Goal: Task Accomplishment & Management: Manage account settings

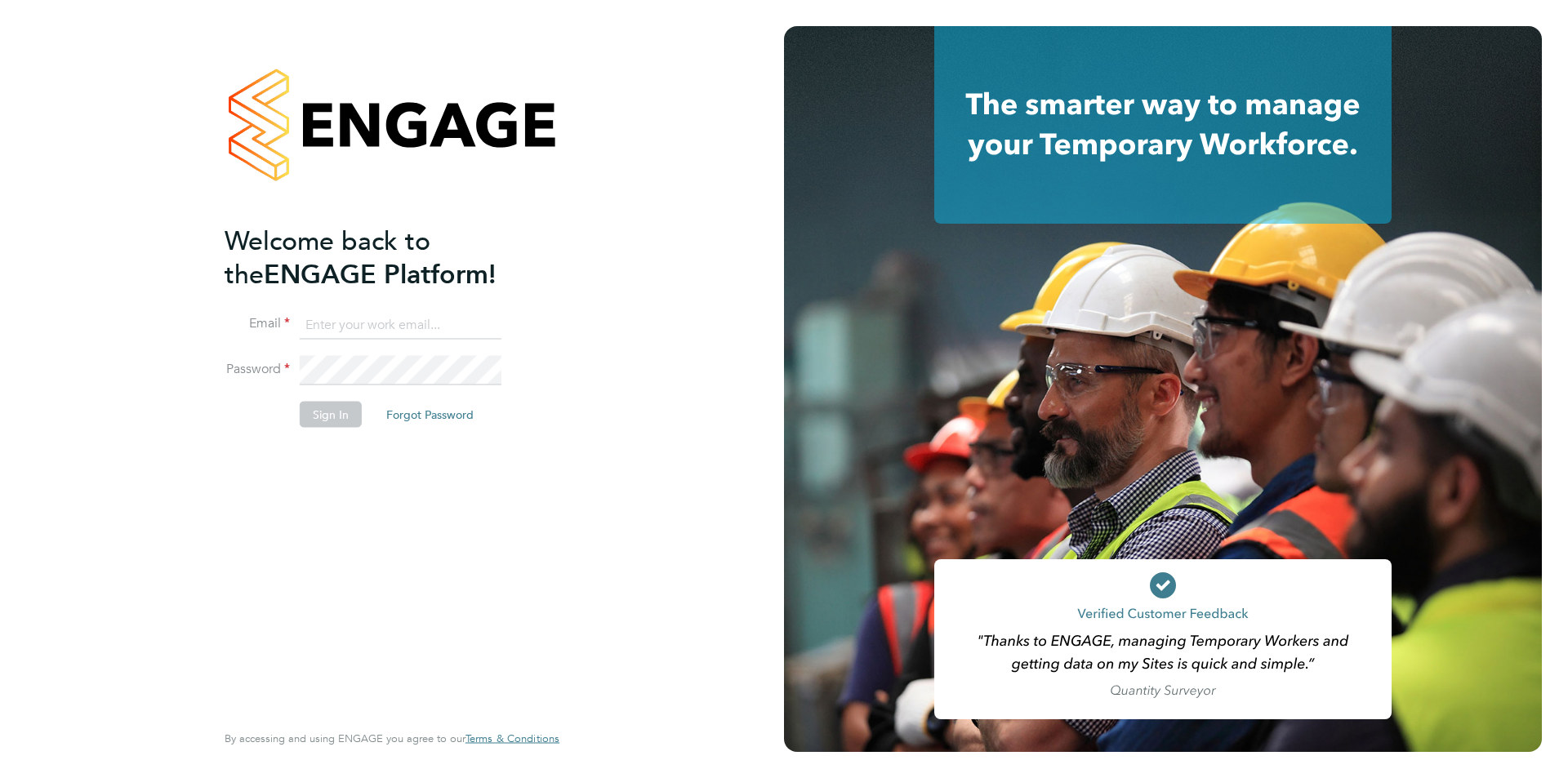
type input "abbie.ross@arcgroup.co.uk"
click at [332, 404] on button "Sign In" at bounding box center [330, 415] width 62 height 27
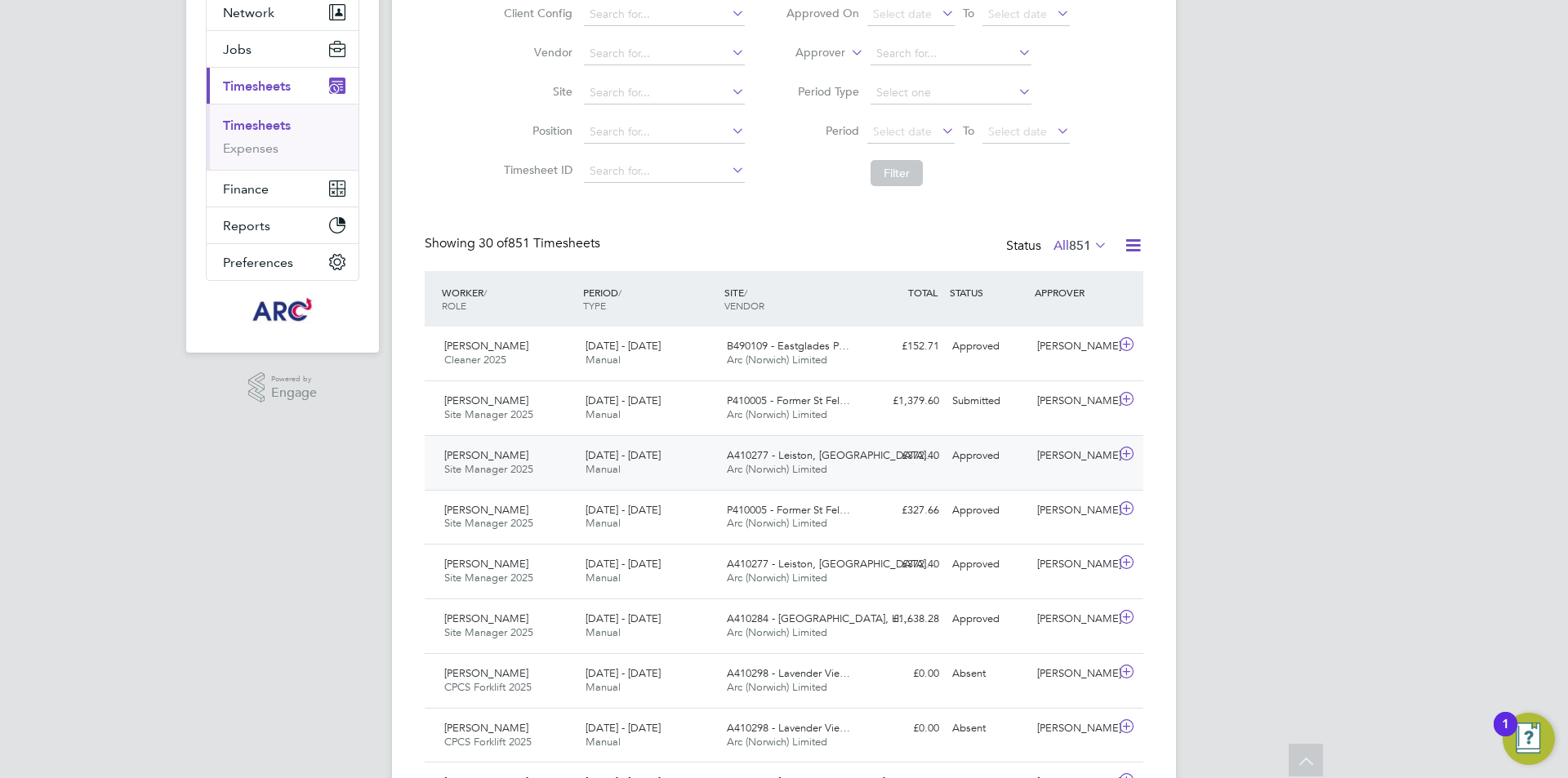
click at [763, 458] on span "A410277 - Leiston, [GEOGRAPHIC_DATA]…" at bounding box center [831, 455] width 210 height 14
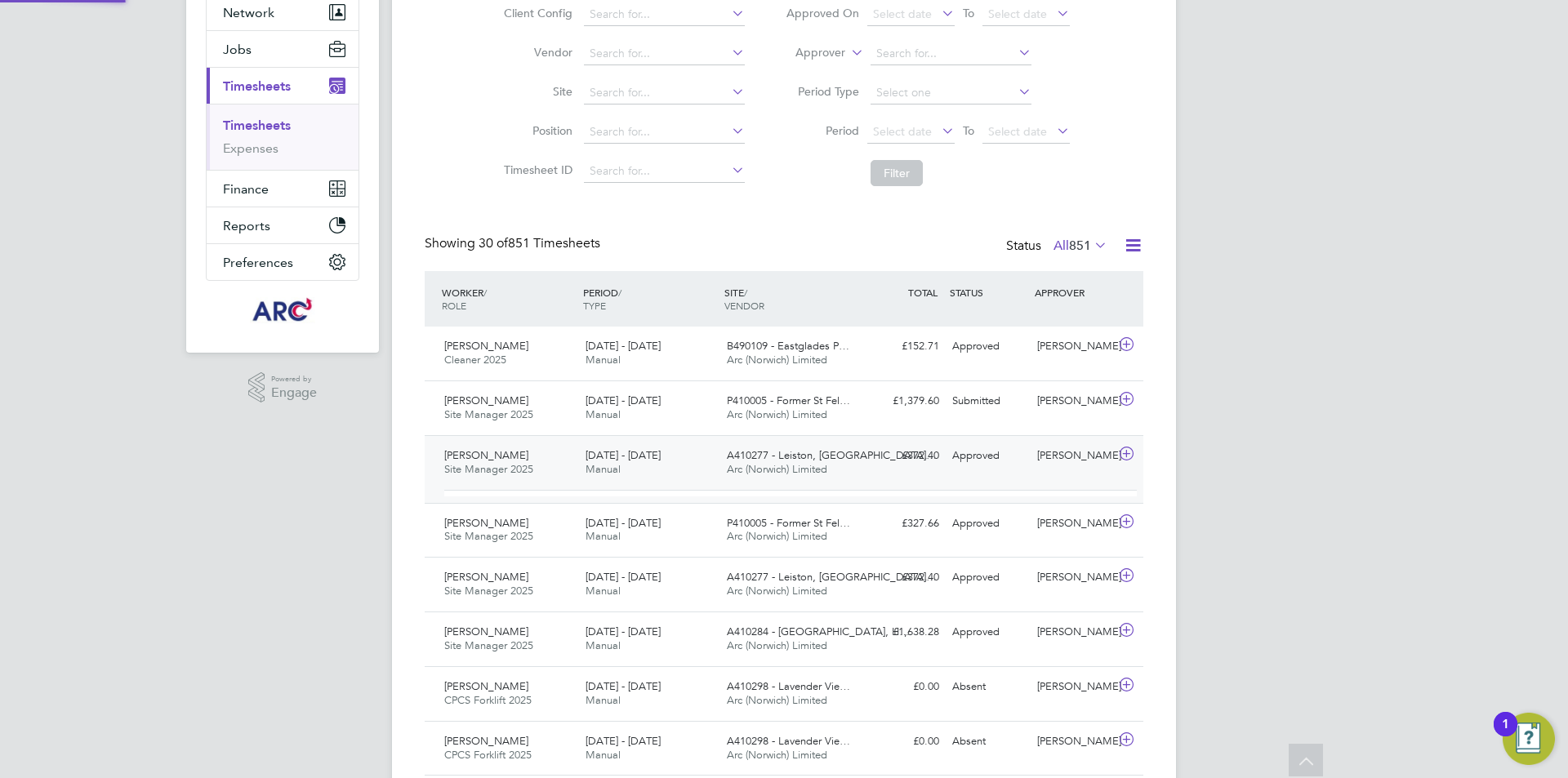
scroll to position [27, 159]
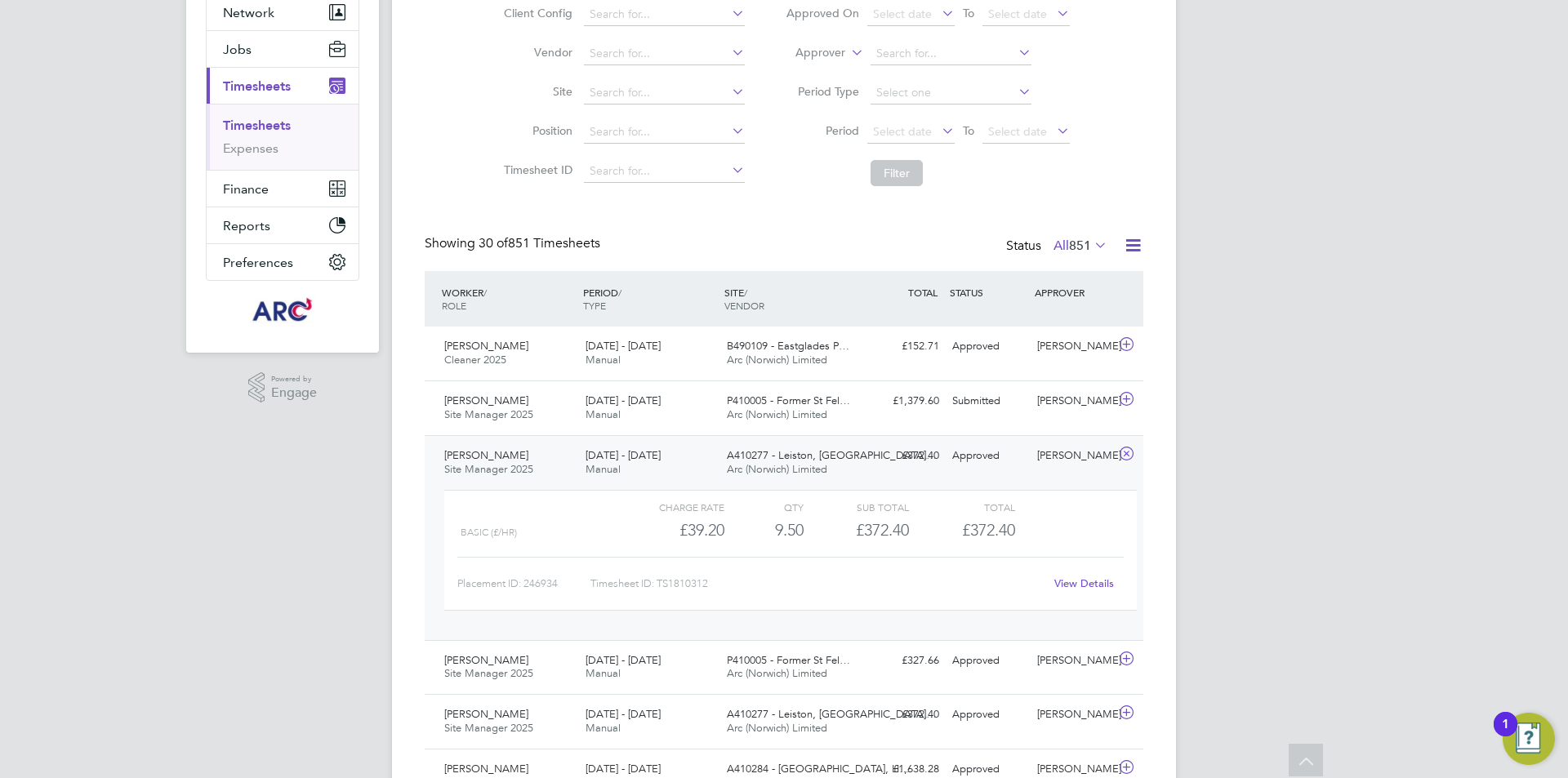
click at [1077, 579] on link "View Details" at bounding box center [1084, 583] width 60 height 14
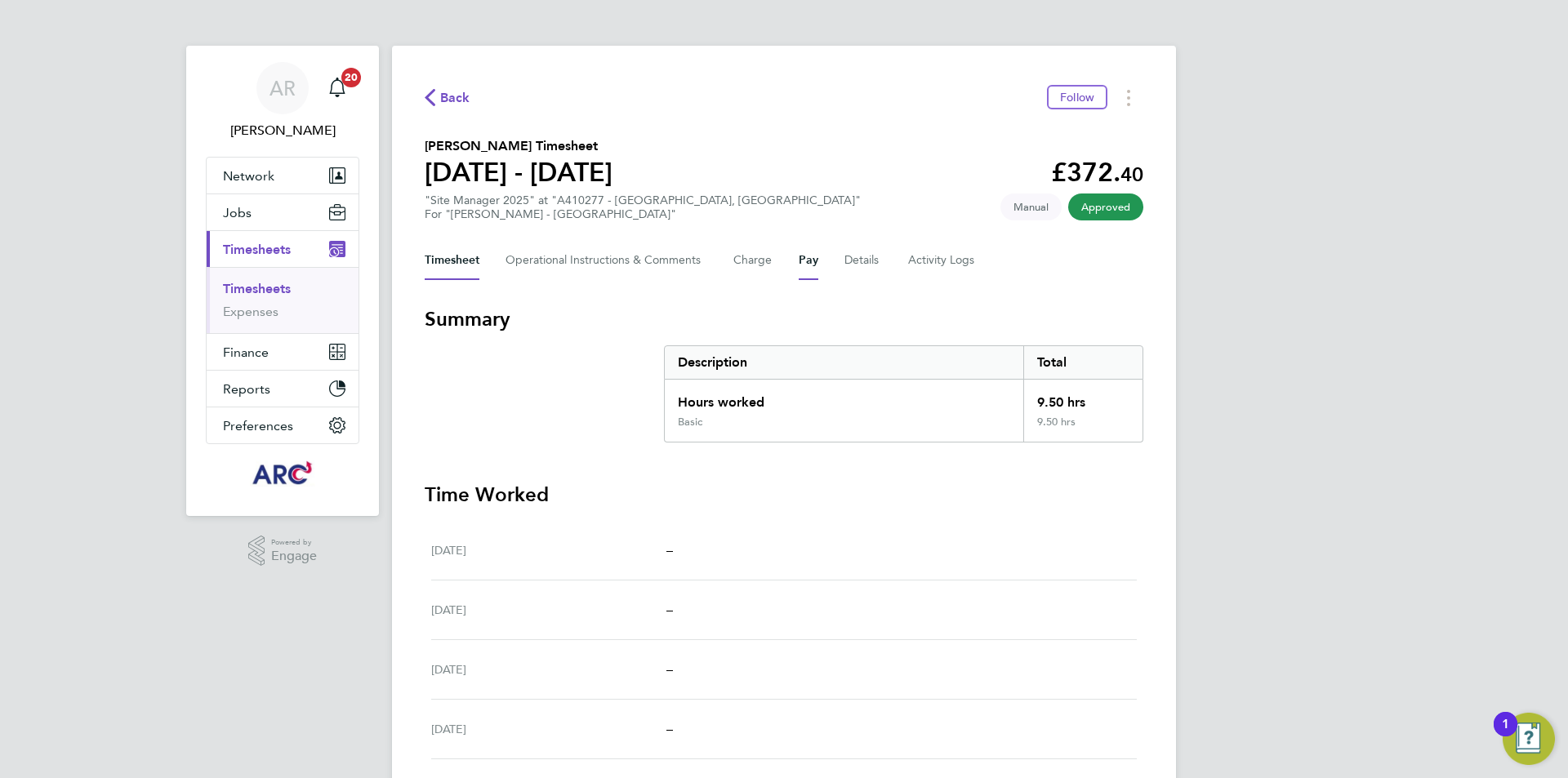
click at [810, 260] on button "Pay" at bounding box center [809, 260] width 20 height 39
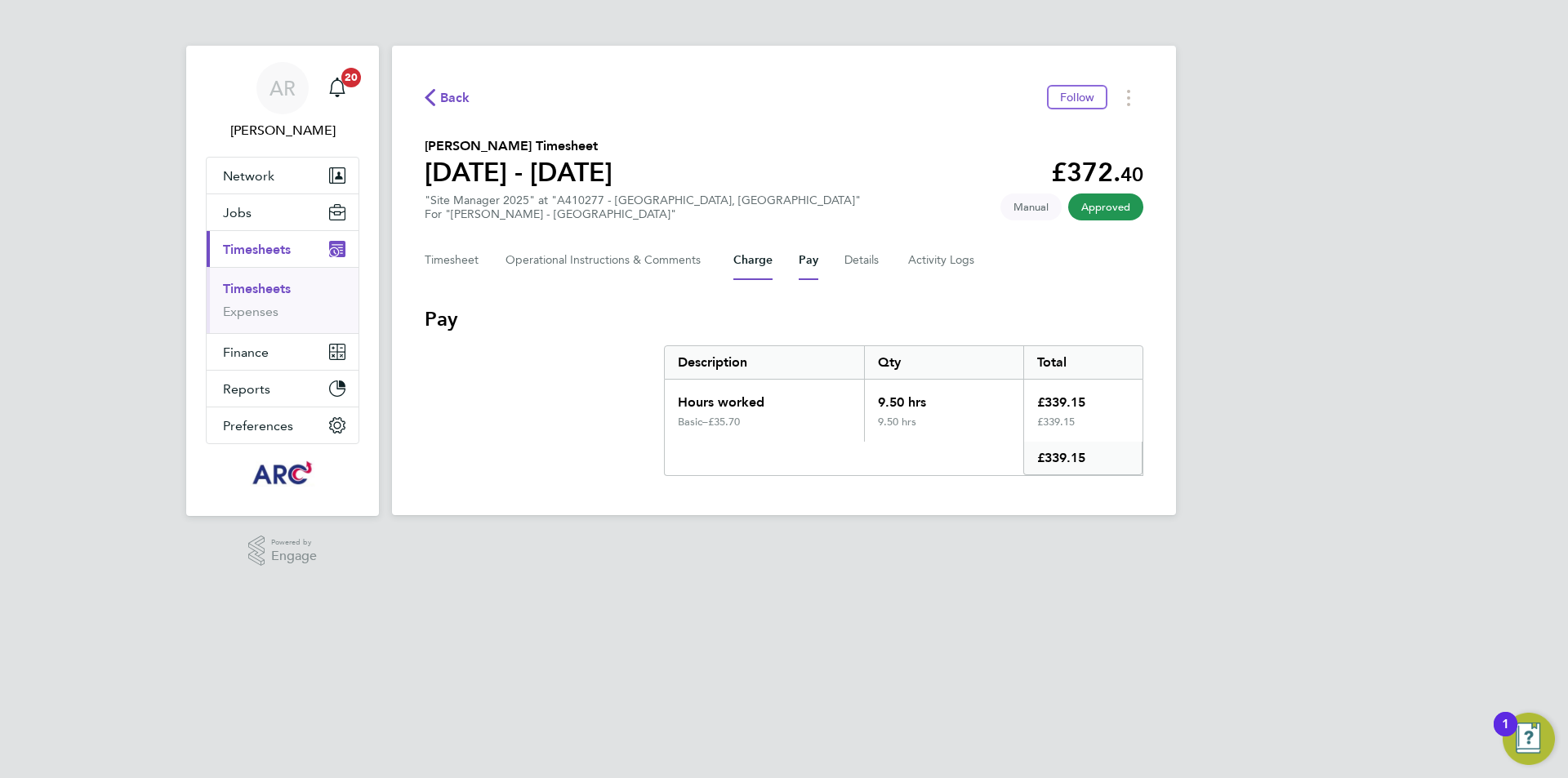
click at [757, 261] on button "Charge" at bounding box center [753, 260] width 39 height 39
click at [808, 259] on button "Pay" at bounding box center [809, 260] width 20 height 39
click at [432, 98] on icon "button" at bounding box center [429, 98] width 10 height 17
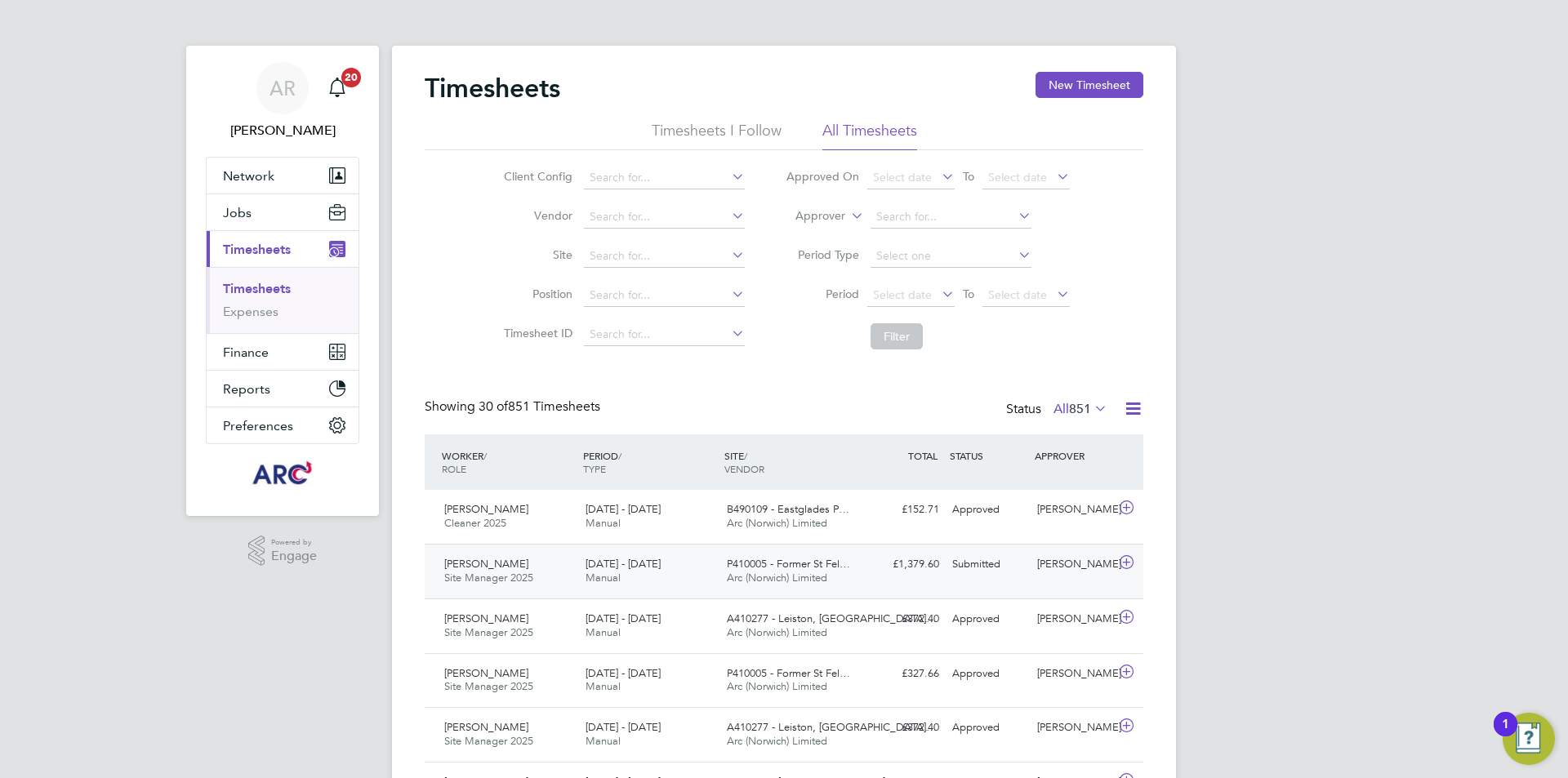
click at [911, 563] on div "£1,379.60 Submitted" at bounding box center [903, 564] width 85 height 27
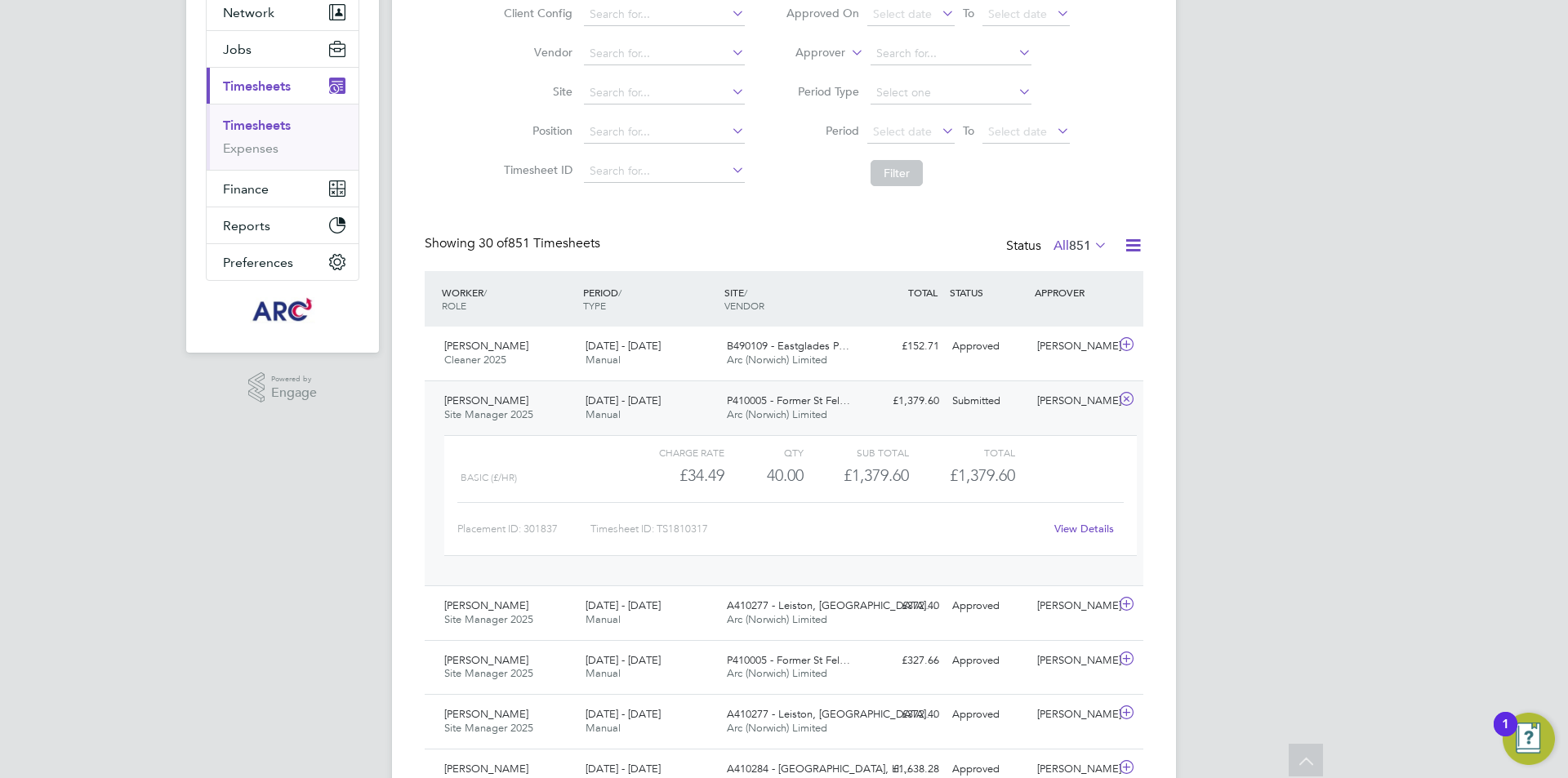
click at [1079, 530] on link "View Details" at bounding box center [1084, 528] width 60 height 14
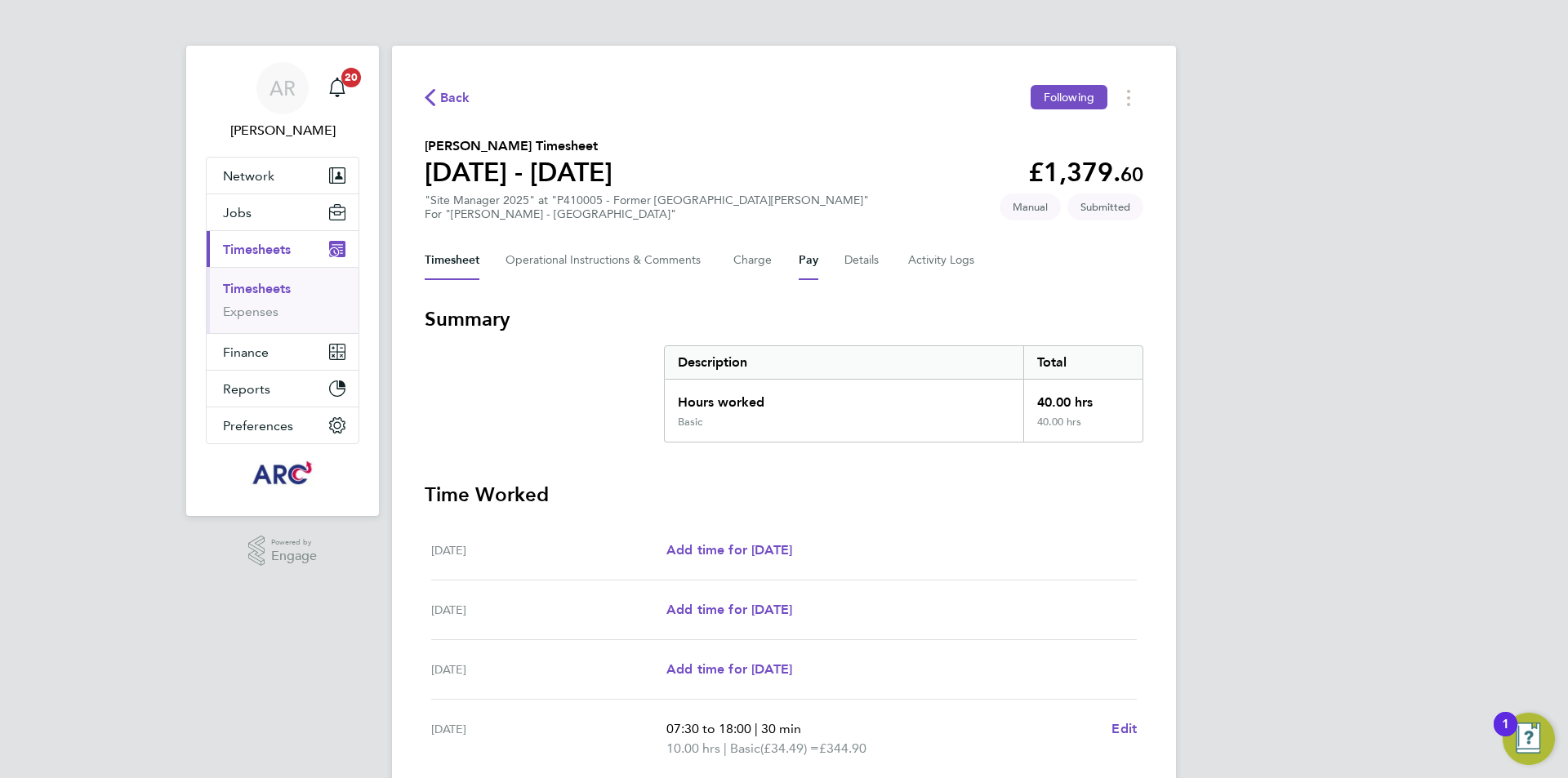
drag, startPoint x: 811, startPoint y: 257, endPoint x: 840, endPoint y: 266, distance: 30.4
click at [811, 257] on button "Pay" at bounding box center [809, 260] width 20 height 39
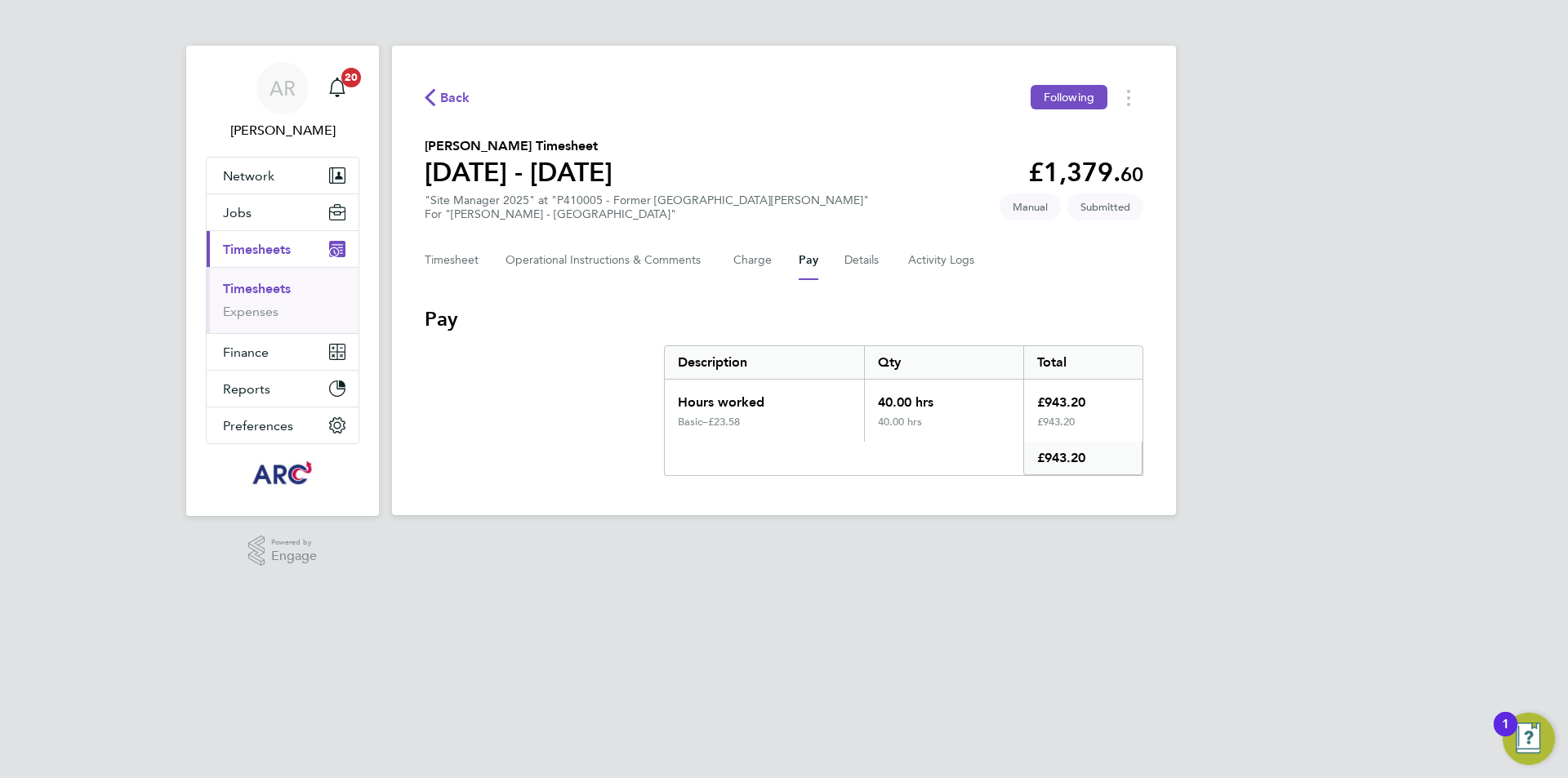
click at [437, 98] on span "Back" at bounding box center [447, 97] width 46 height 15
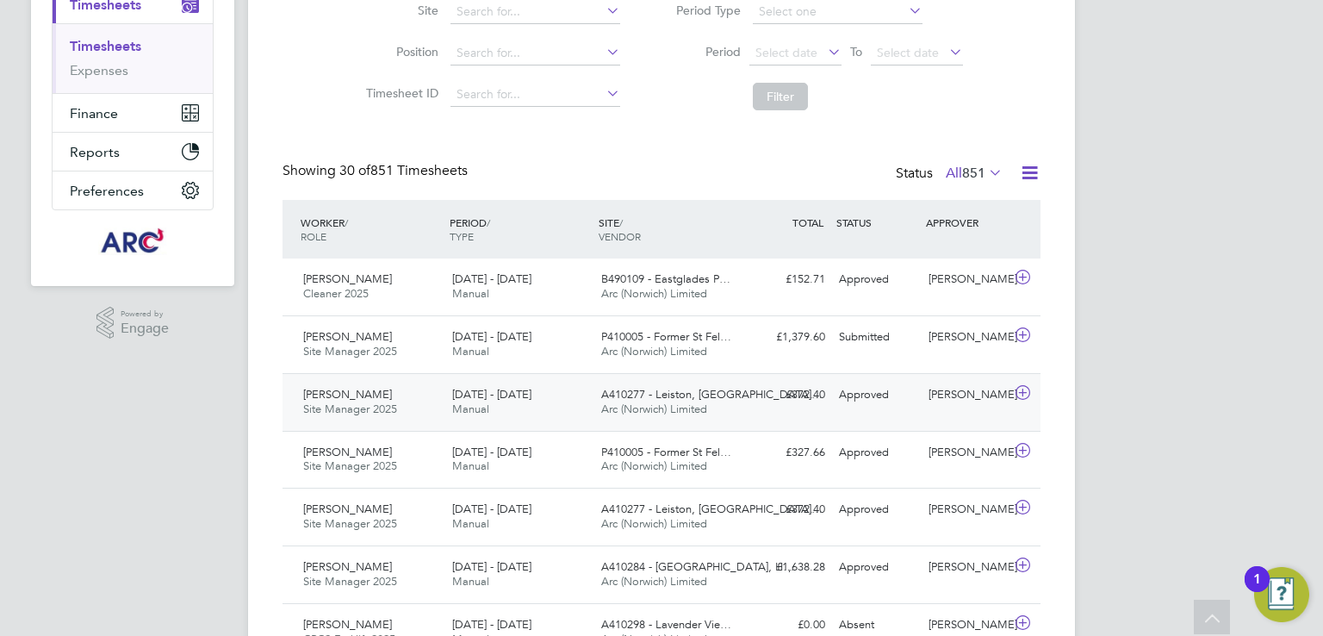
scroll to position [43, 150]
